Goal: Task Accomplishment & Management: Manage account settings

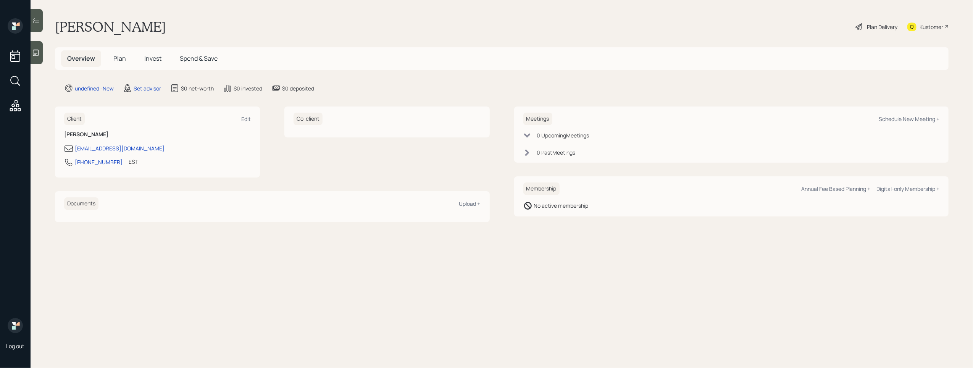
click at [34, 57] on div at bounding box center [37, 52] width 12 height 23
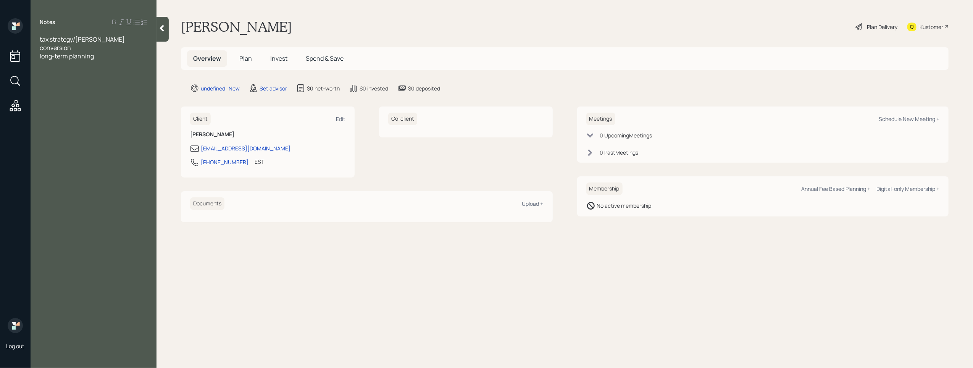
click at [99, 52] on div "long-term planning" at bounding box center [94, 56] width 108 height 8
click at [40, 37] on div "tax strategy/[PERSON_NAME] conversion long-term planning RMDs Make funds lasts" at bounding box center [94, 64] width 126 height 59
click at [40, 40] on span "tax strategy/[PERSON_NAME] conversion" at bounding box center [83, 43] width 86 height 17
click at [252, 148] on div "[EMAIL_ADDRESS][DOMAIN_NAME]" at bounding box center [246, 148] width 90 height 8
